Goal: Contribute content: Contribute content

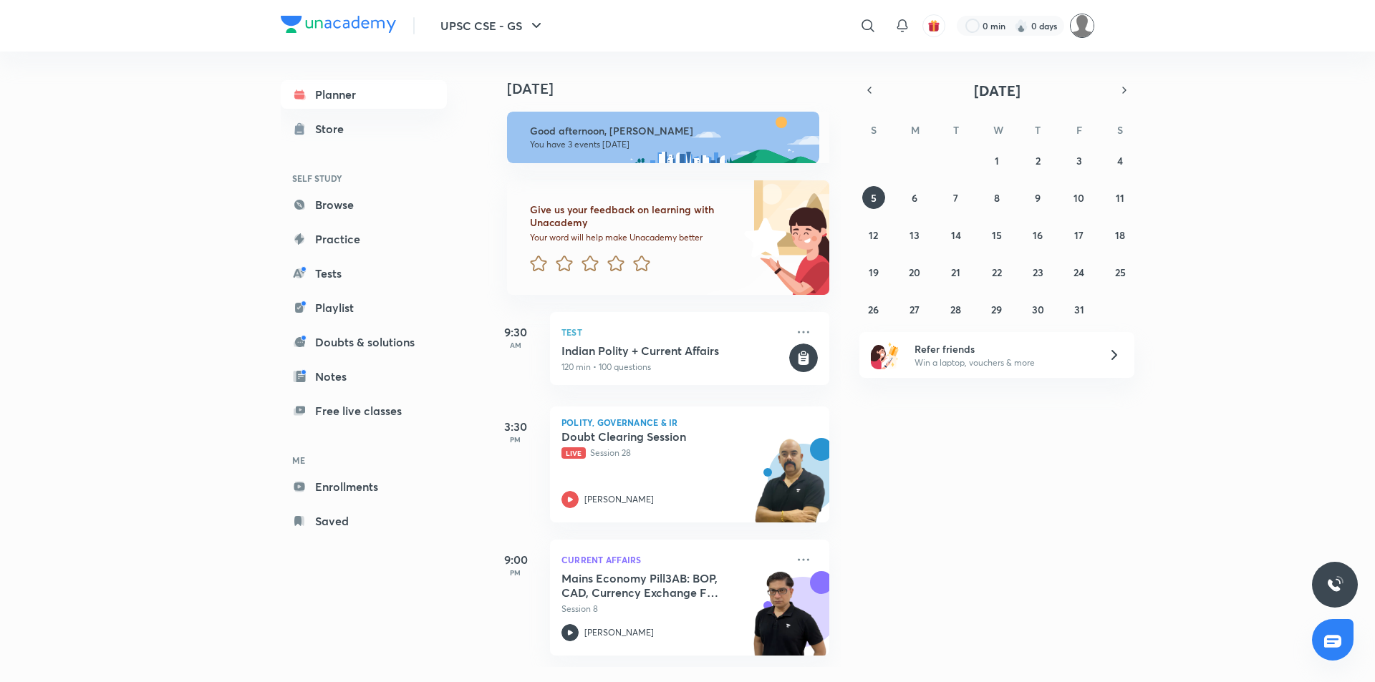
click at [1084, 30] on img at bounding box center [1082, 26] width 24 height 24
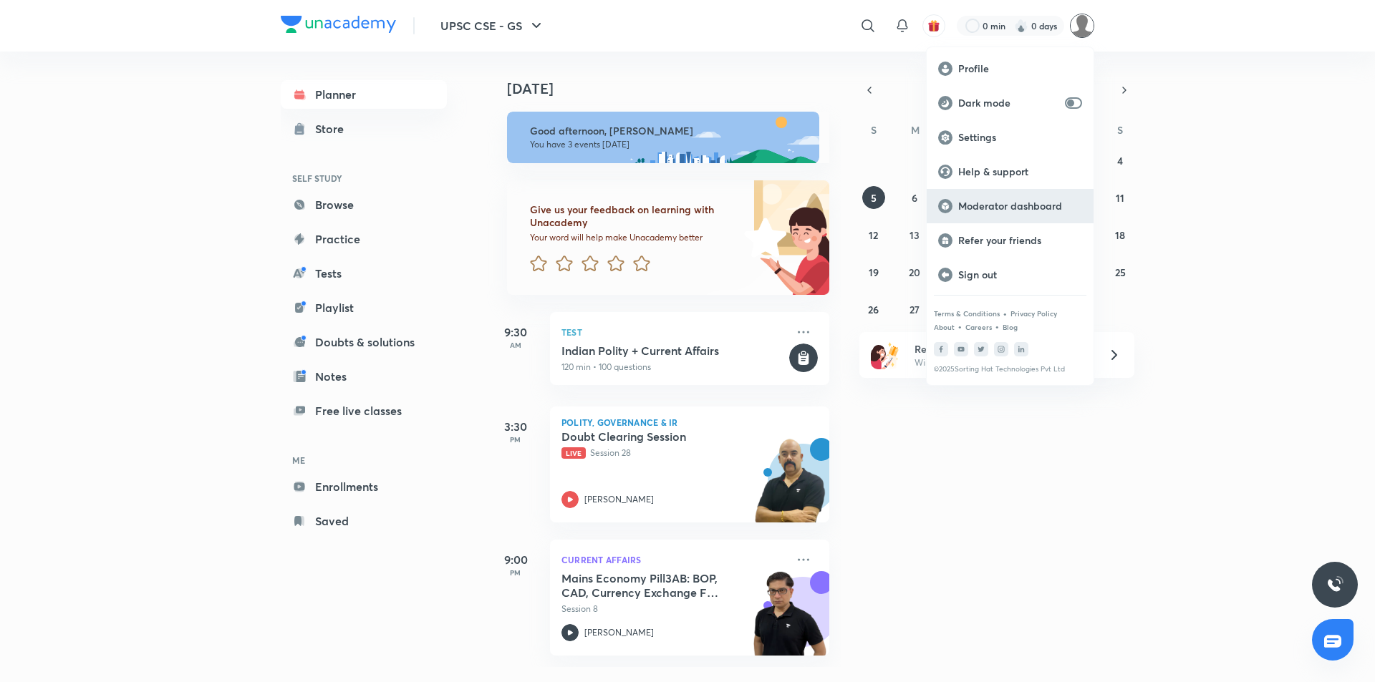
click at [980, 208] on p "Moderator dashboard" at bounding box center [1020, 206] width 124 height 13
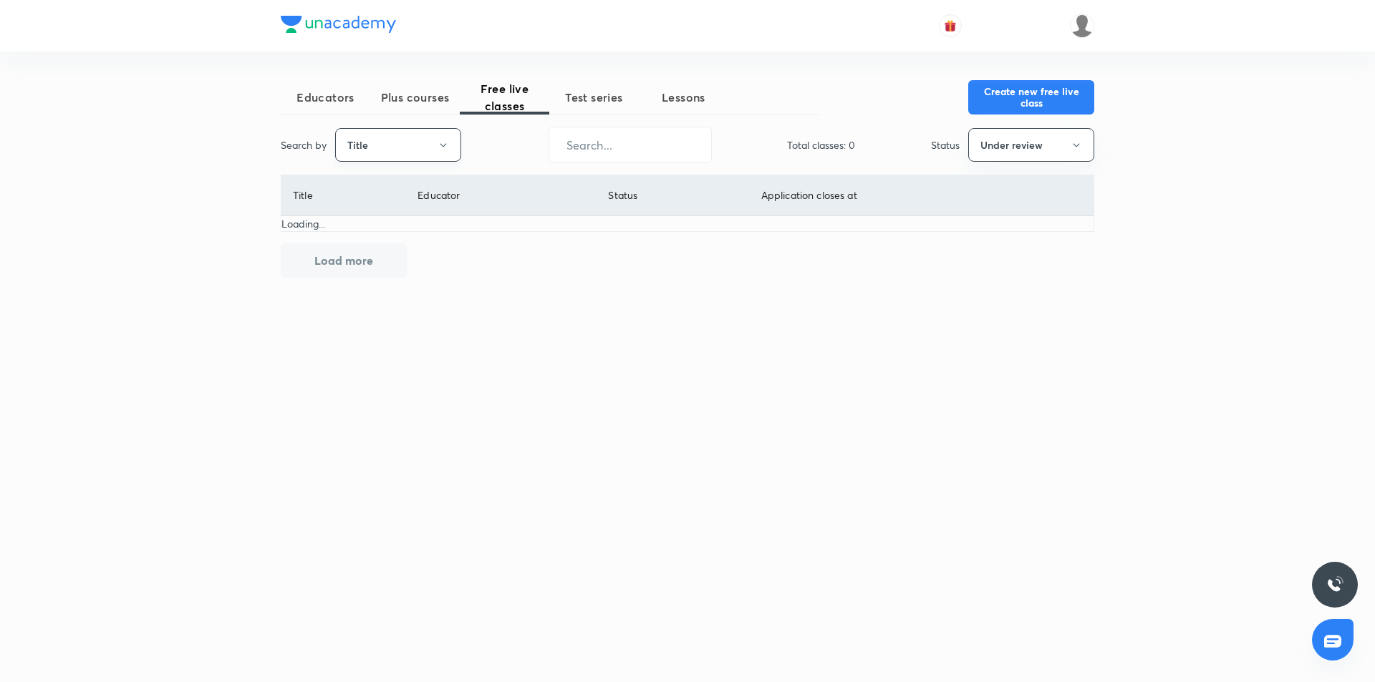
click at [399, 153] on button "Title" at bounding box center [398, 145] width 126 height 34
drag, startPoint x: 385, startPoint y: 215, endPoint x: 1000, endPoint y: 146, distance: 619.7
click at [385, 216] on span "Username" at bounding box center [397, 215] width 107 height 15
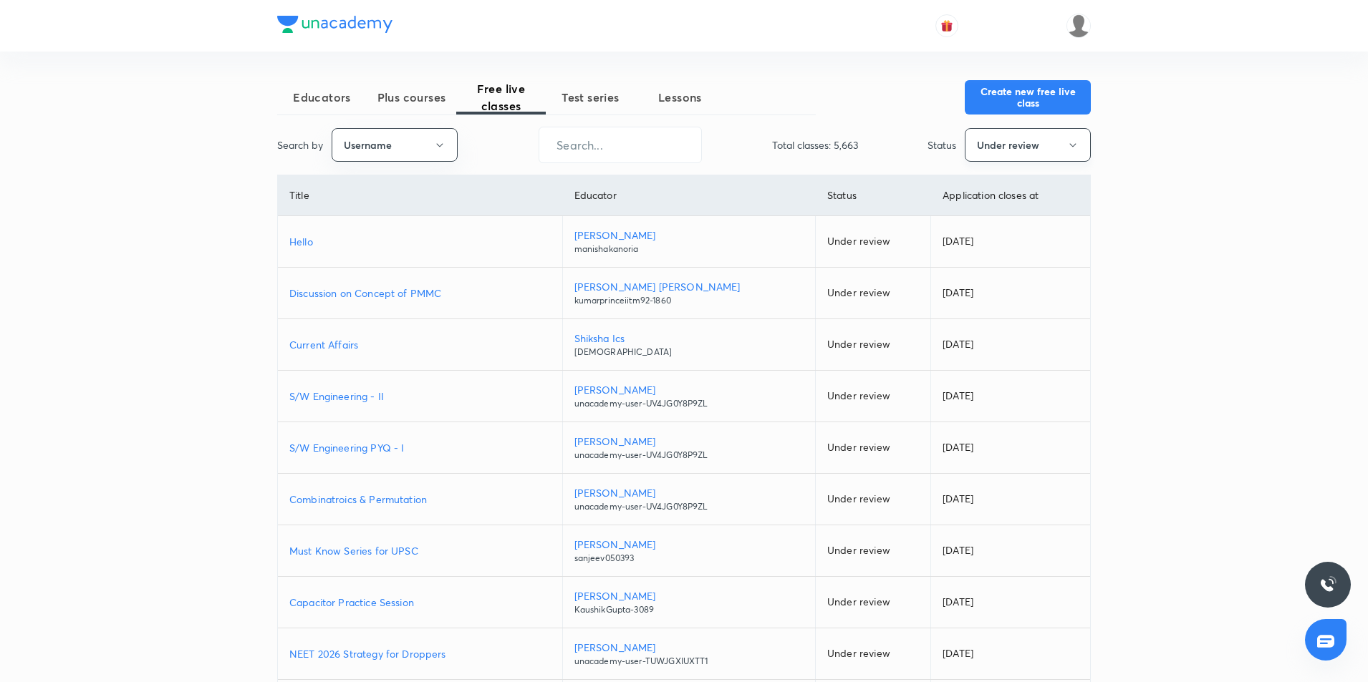
click at [1001, 149] on button "Under review" at bounding box center [1028, 145] width 126 height 34
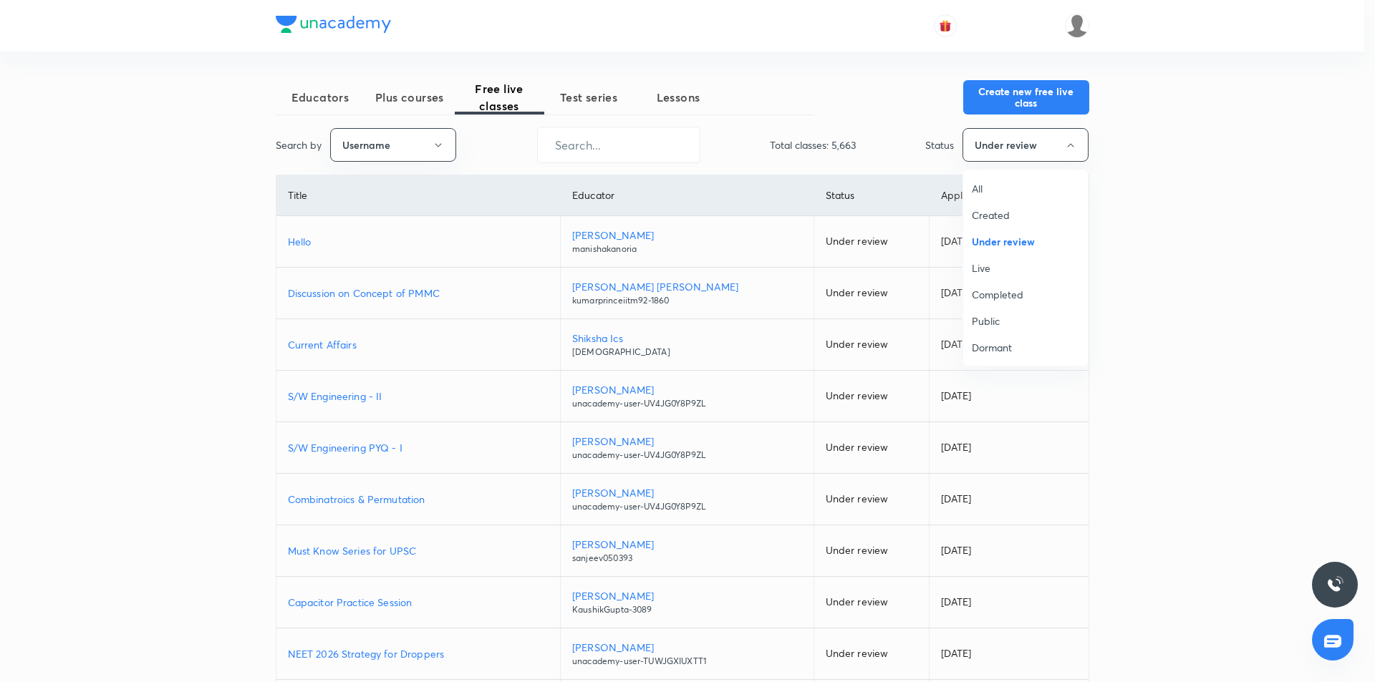
click at [1002, 185] on span "All" at bounding box center [1025, 188] width 107 height 15
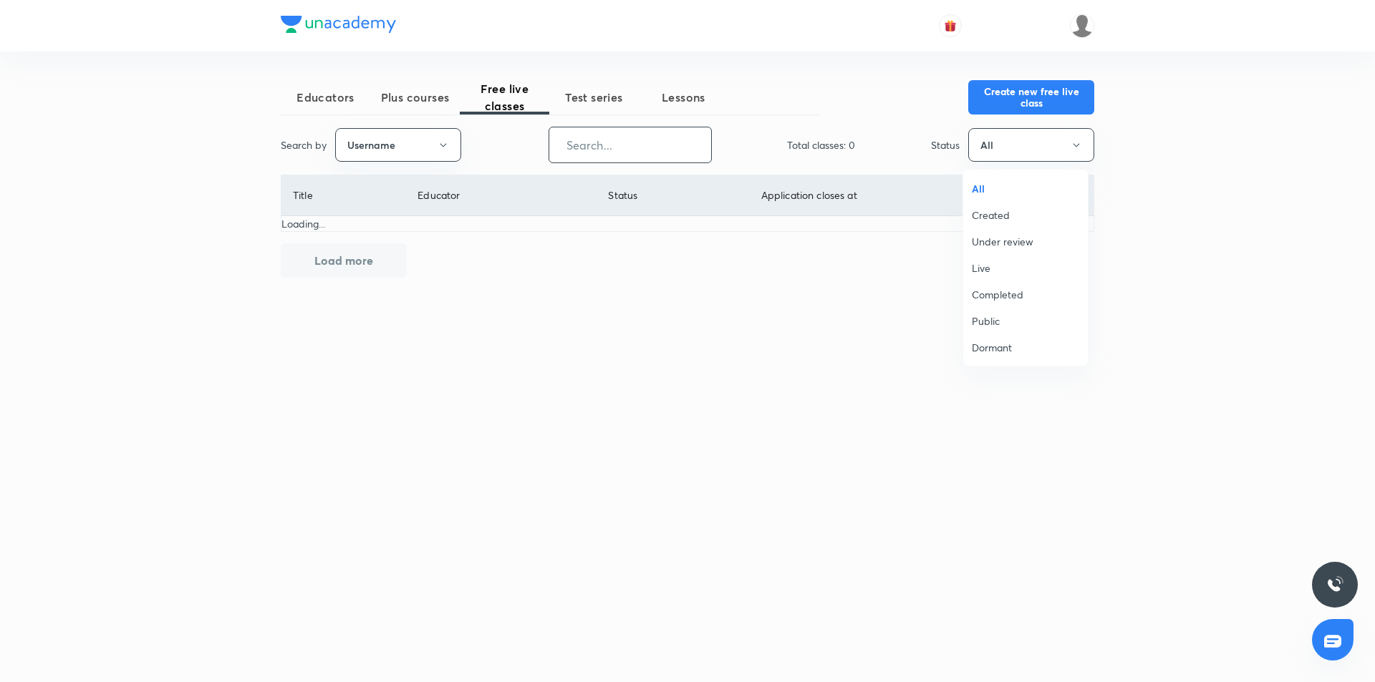
click at [669, 136] on input "text" at bounding box center [630, 145] width 162 height 37
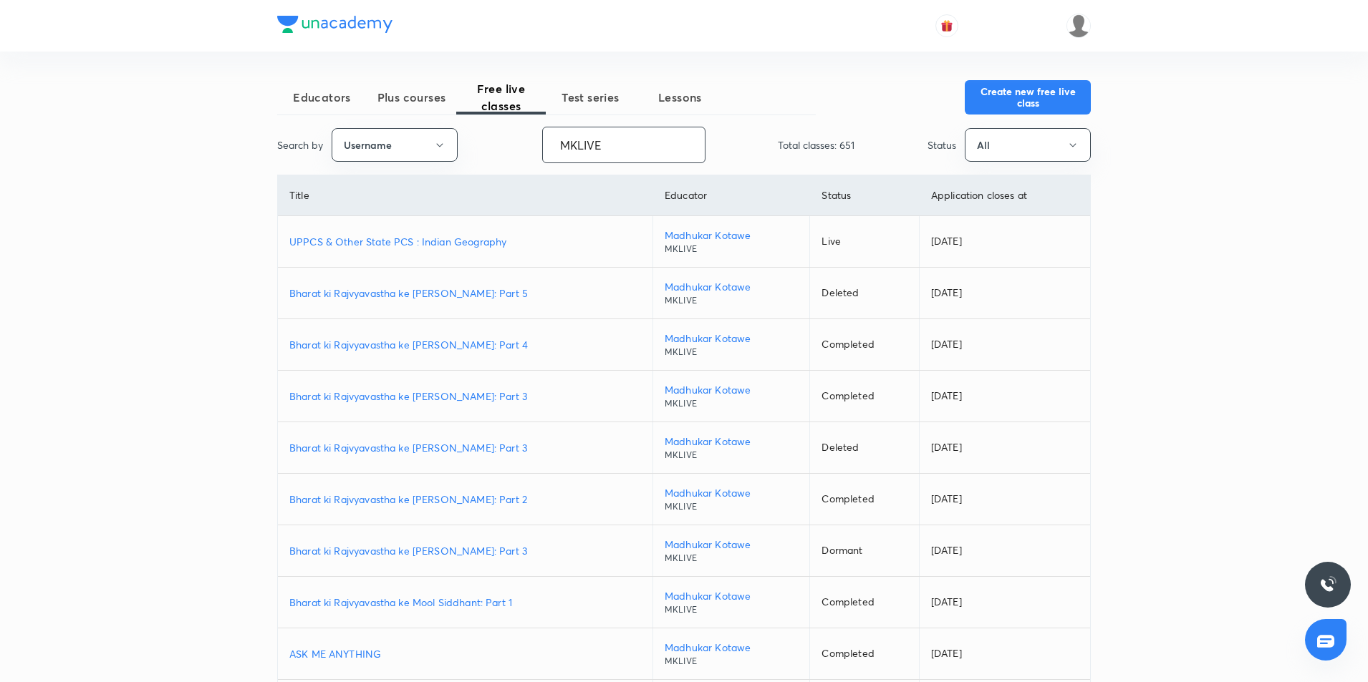
type input "MKLIVE"
click at [333, 241] on p "UPPCS & Other State PCS : Indian Geography" at bounding box center [465, 241] width 352 height 15
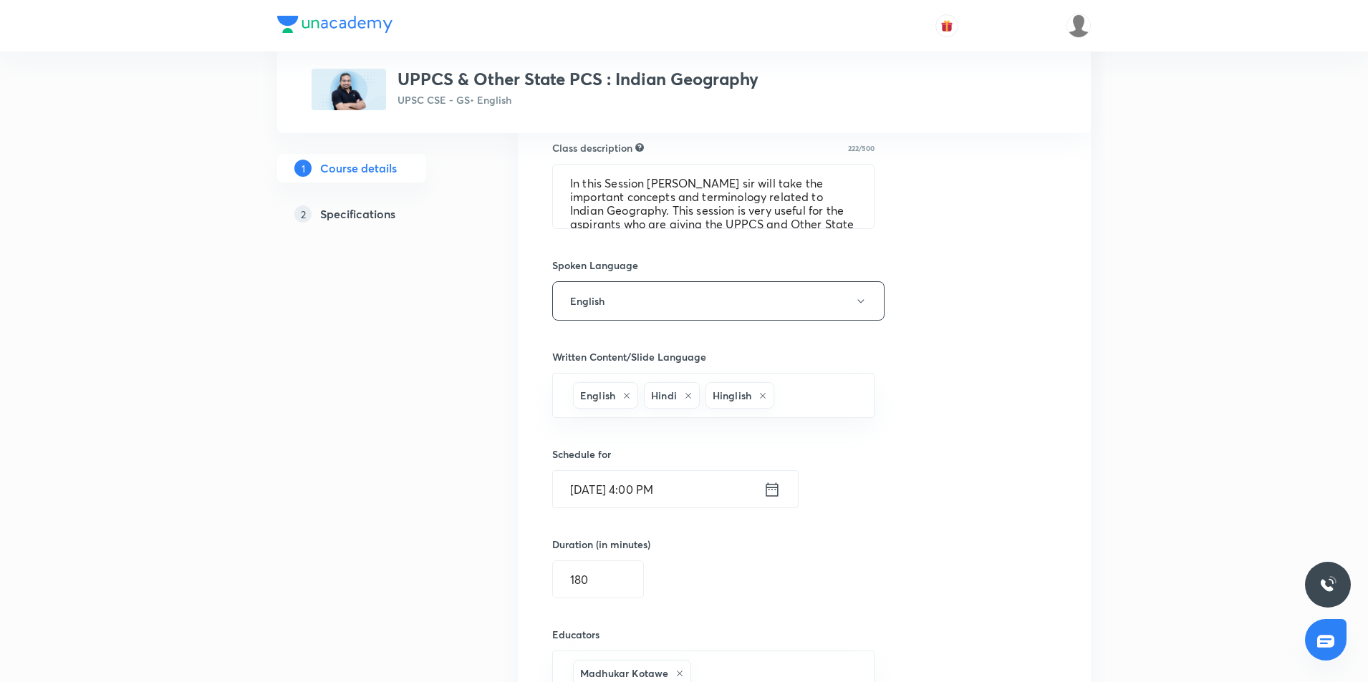
scroll to position [677, 0]
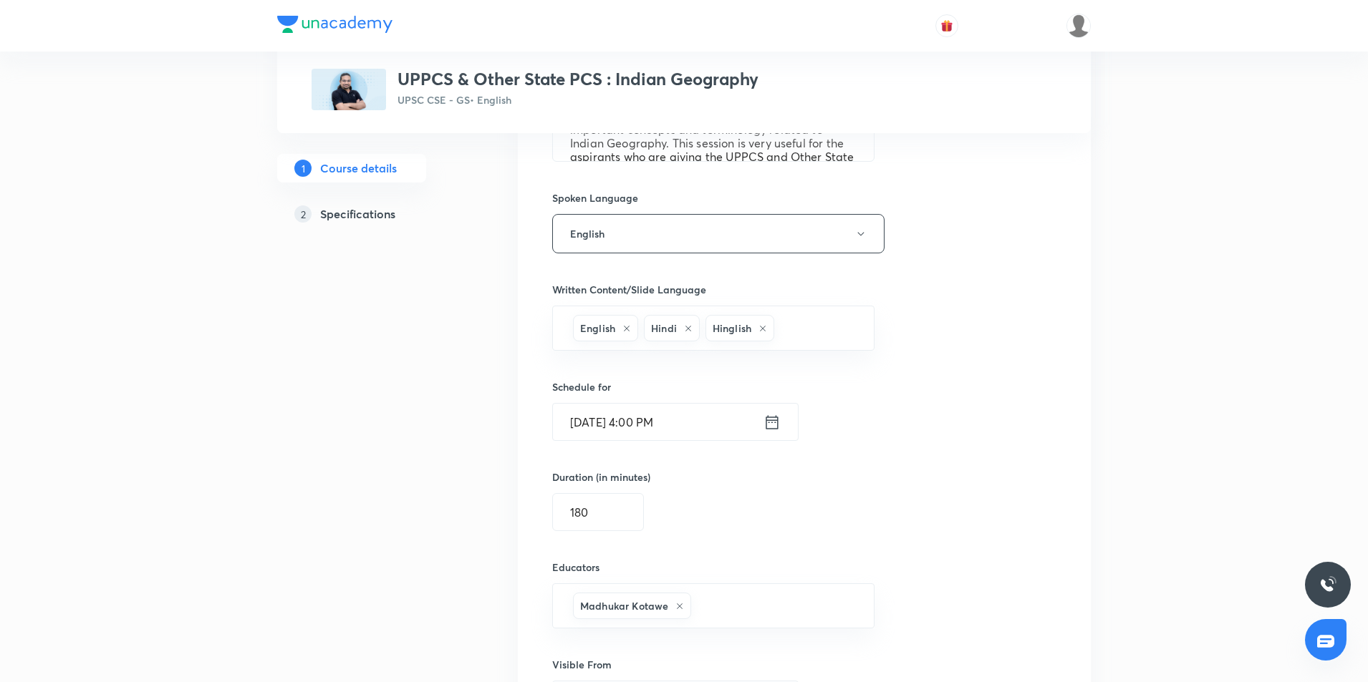
click at [773, 424] on icon at bounding box center [771, 422] width 17 height 20
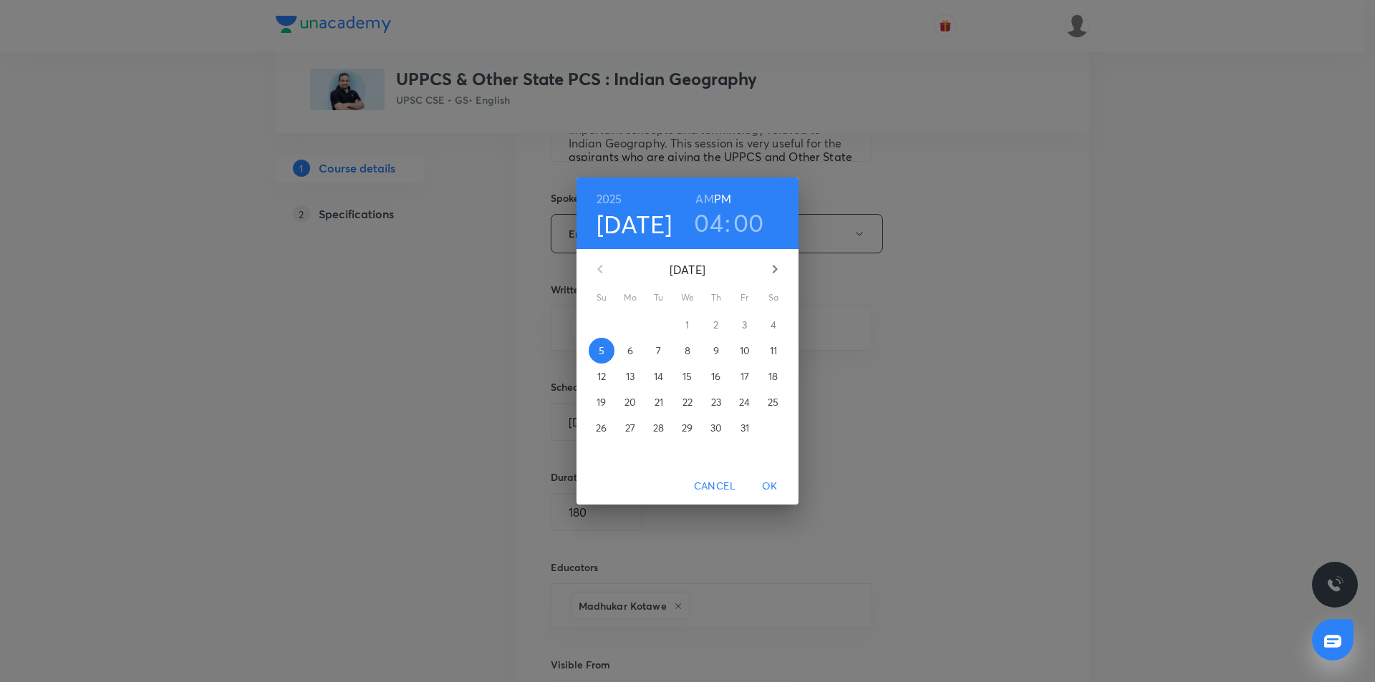
click at [685, 350] on p "8" at bounding box center [688, 351] width 6 height 14
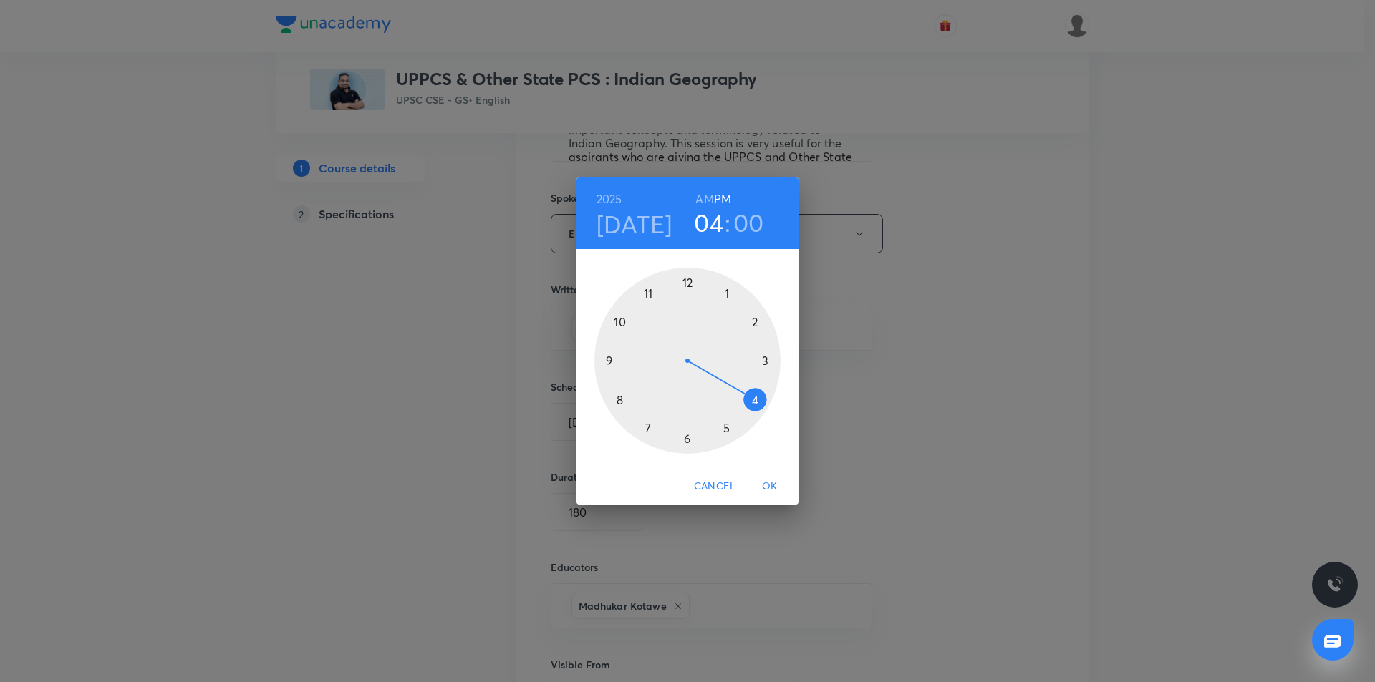
click at [771, 483] on span "OK" at bounding box center [770, 487] width 34 height 18
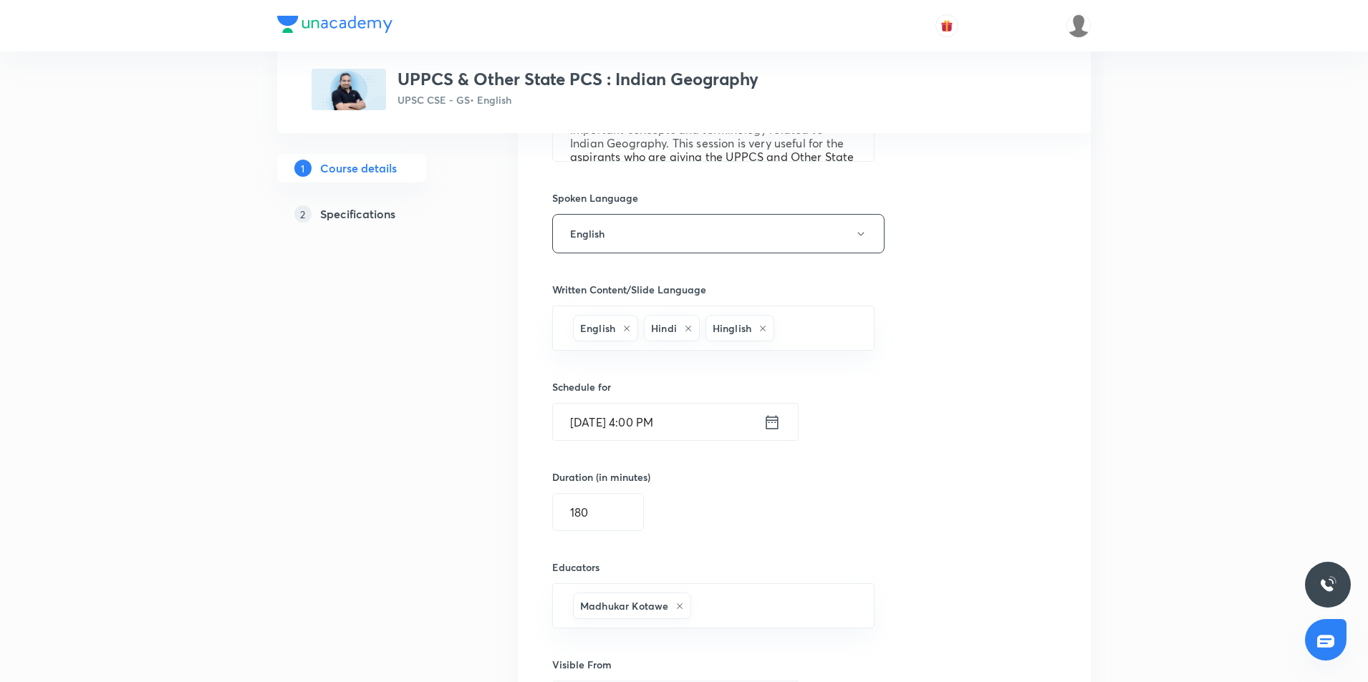
scroll to position [846, 0]
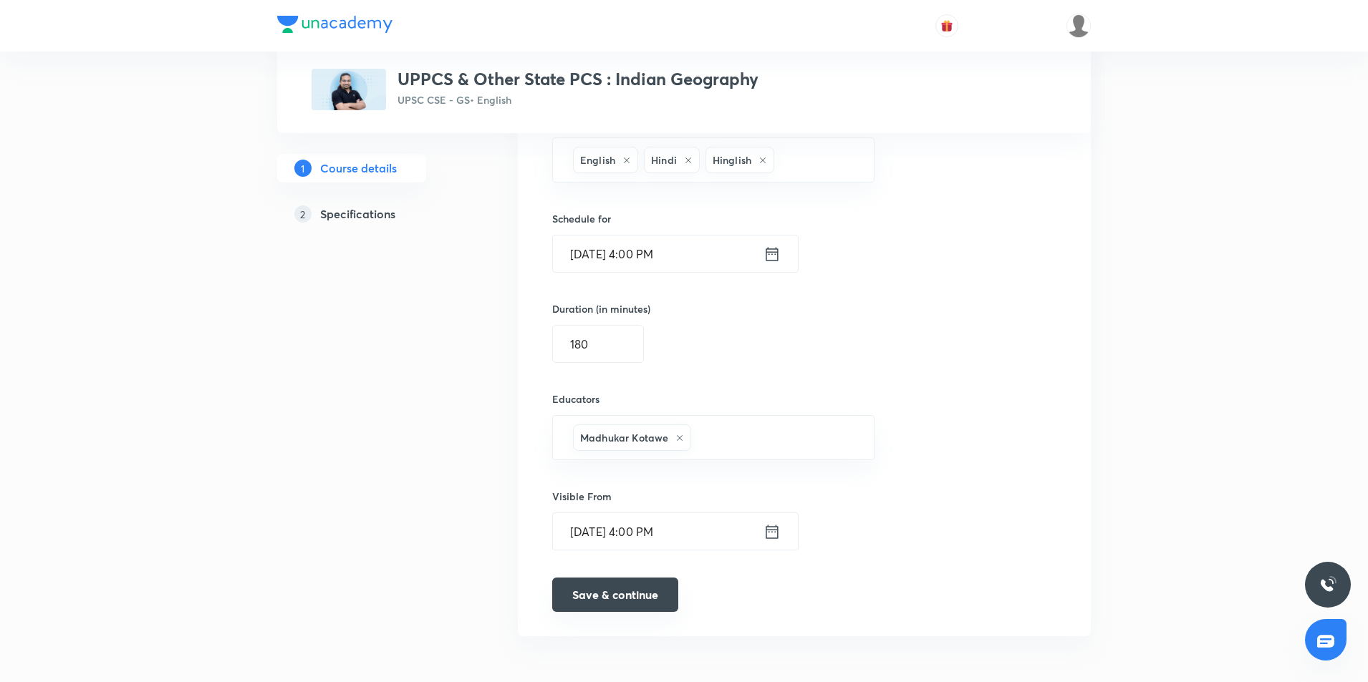
click at [627, 591] on button "Save & continue" at bounding box center [615, 595] width 126 height 34
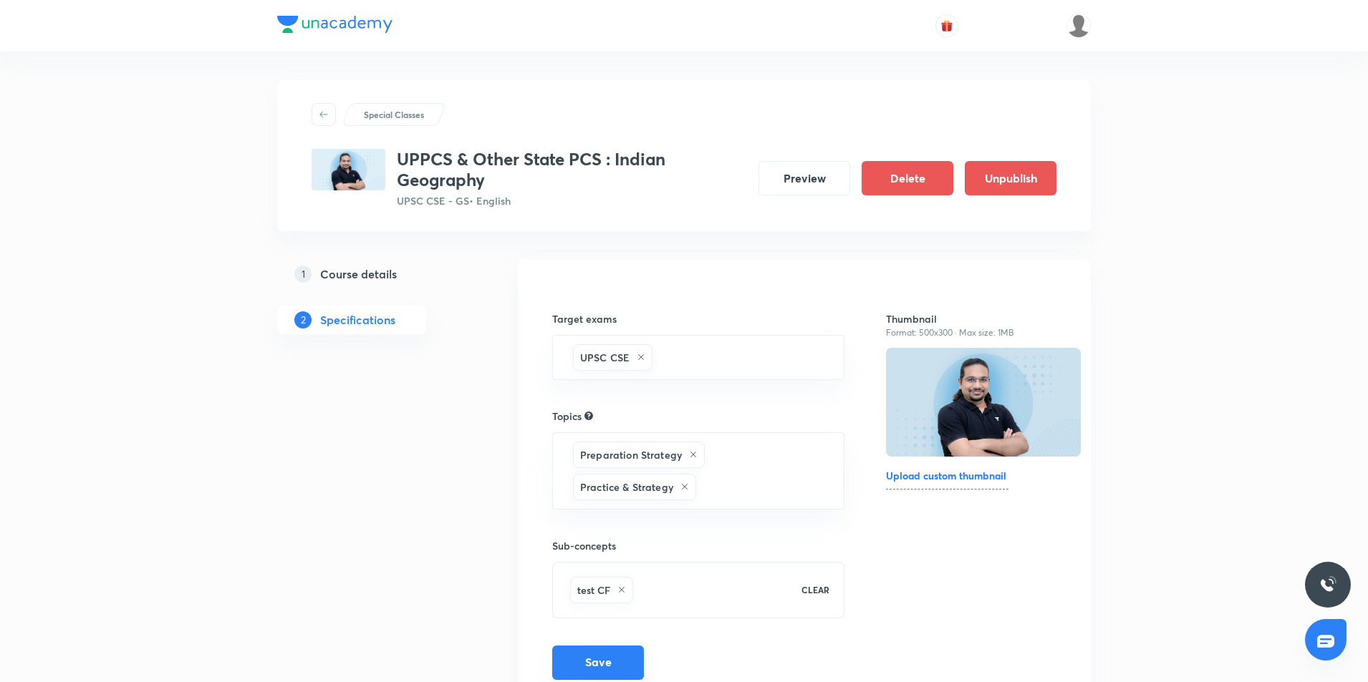
click at [613, 658] on button "Save" at bounding box center [598, 663] width 92 height 34
click at [629, 671] on button "Save" at bounding box center [598, 663] width 92 height 34
click at [601, 665] on button "Save" at bounding box center [598, 663] width 92 height 34
click at [627, 658] on button "Save" at bounding box center [598, 663] width 92 height 34
click at [597, 670] on button "Save" at bounding box center [598, 663] width 92 height 34
